Goal: Navigation & Orientation: Find specific page/section

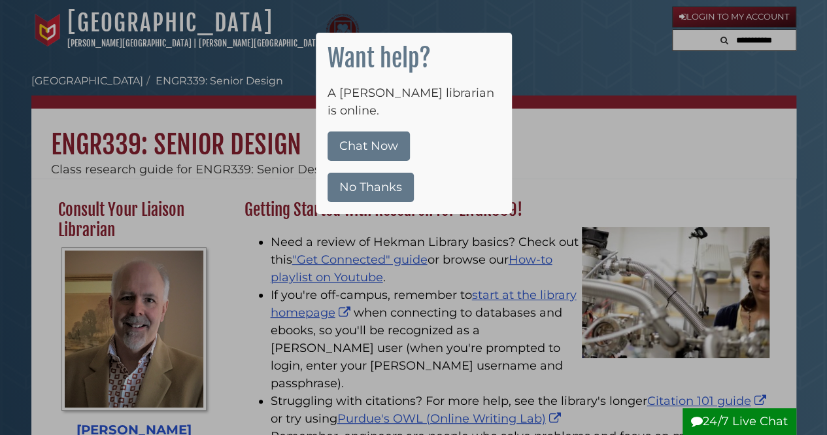
click at [355, 175] on button "No Thanks" at bounding box center [371, 187] width 86 height 29
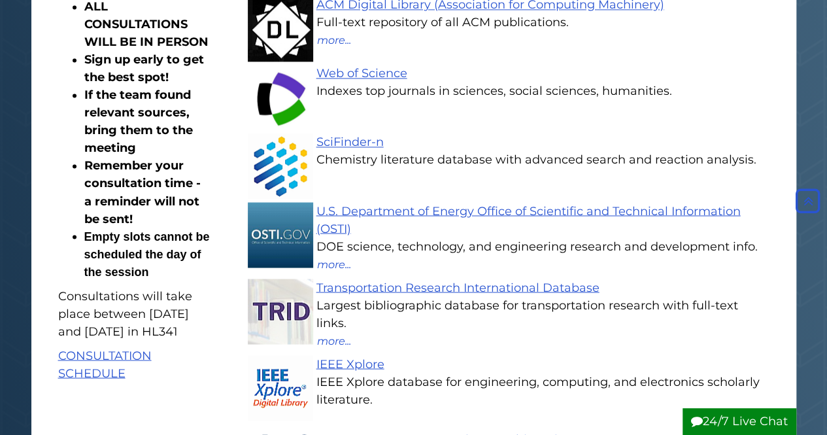
scroll to position [1260, 0]
